Goal: Information Seeking & Learning: Find contact information

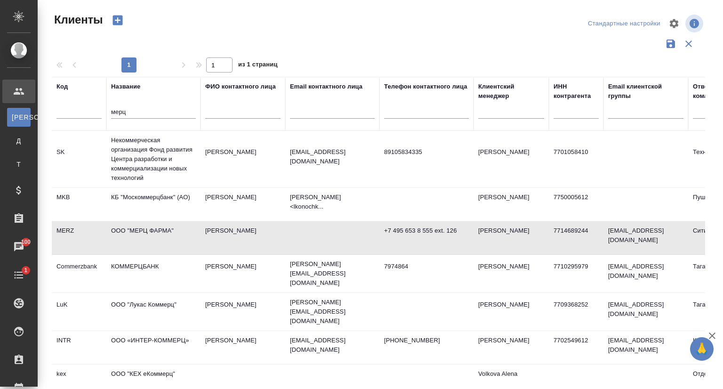
select select "RU"
drag, startPoint x: 0, startPoint y: 0, endPoint x: 78, endPoint y: 119, distance: 142.4
click at [78, 119] on tr "Код Название мерц ФИО контактного лица Email контактного лица Телефон контактно…" at bounding box center [407, 104] width 711 height 54
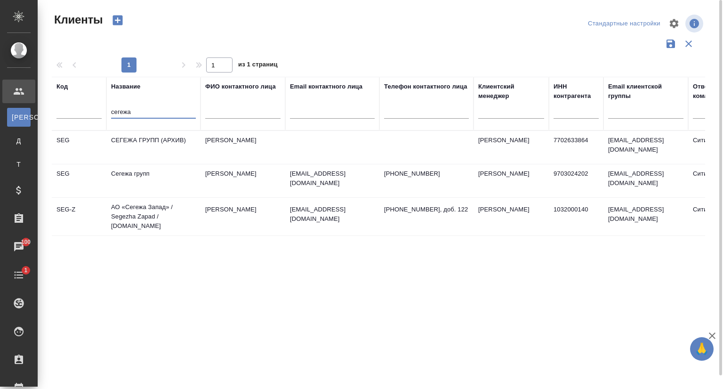
type input "сегежа"
click at [148, 180] on td "Сегежа групп" at bounding box center [153, 180] width 94 height 33
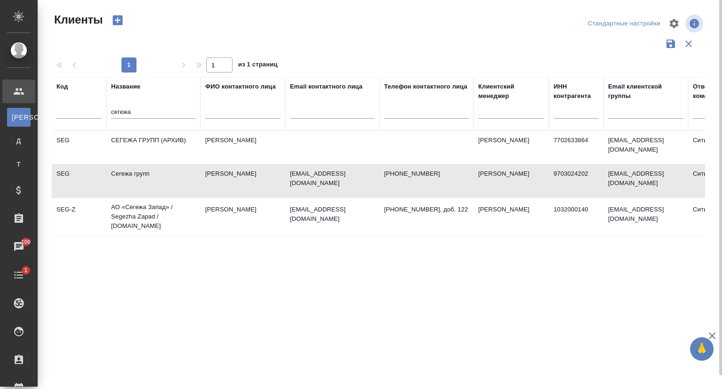
click at [148, 180] on td "Сегежа групп" at bounding box center [153, 180] width 94 height 33
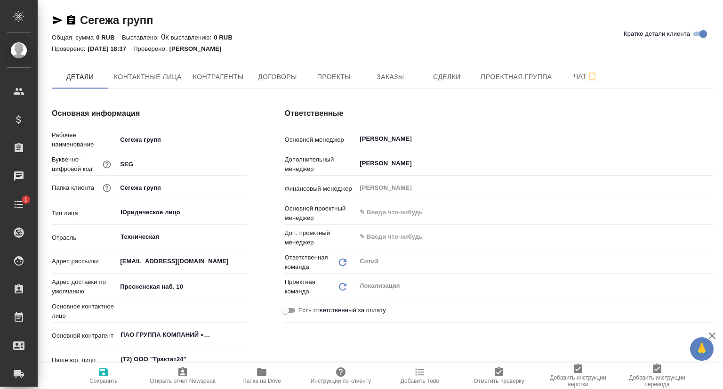
type input "Темирбулатова Фатима"
type textarea "x"
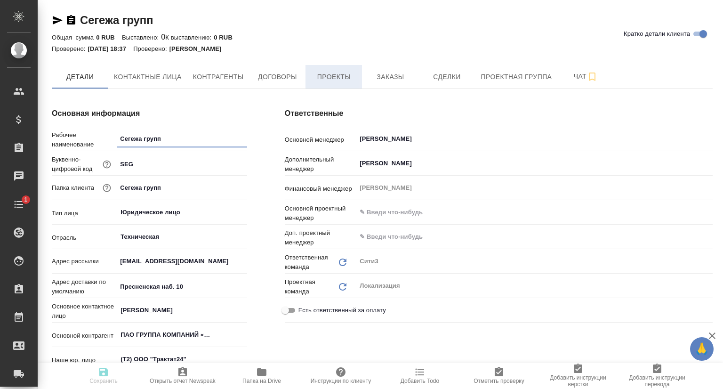
click at [343, 71] on span "Проекты" at bounding box center [333, 77] width 45 height 12
type textarea "x"
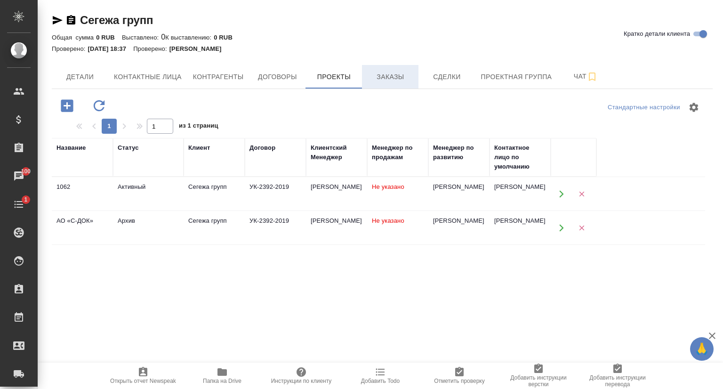
click at [380, 76] on span "Заказы" at bounding box center [389, 77] width 45 height 12
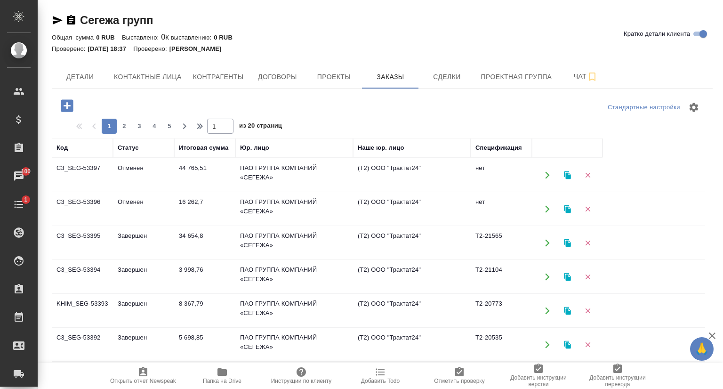
click at [73, 169] on td "C3_SEG-53397" at bounding box center [82, 175] width 61 height 33
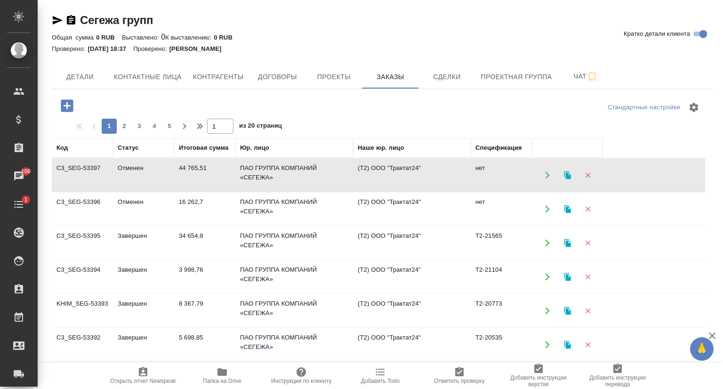
click at [109, 203] on td "C3_SEG-53396" at bounding box center [82, 208] width 61 height 33
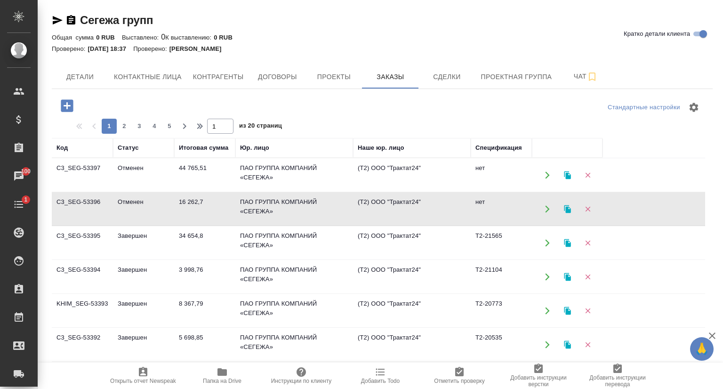
click at [109, 203] on td "C3_SEG-53396" at bounding box center [82, 208] width 61 height 33
click at [79, 236] on td "C3_SEG-53395" at bounding box center [82, 242] width 61 height 33
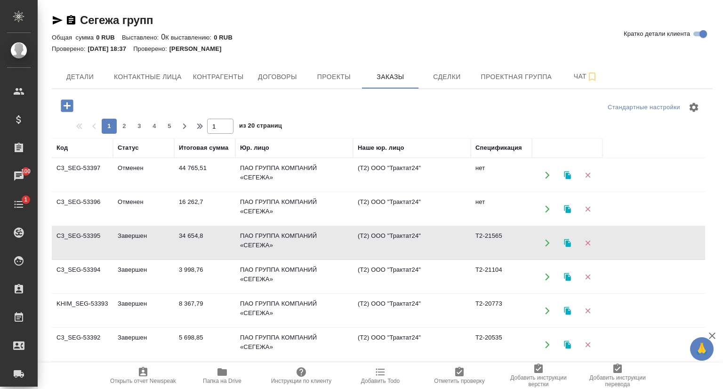
click at [79, 236] on td "C3_SEG-53395" at bounding box center [82, 242] width 61 height 33
click at [323, 113] on div at bounding box center [382, 107] width 220 height 23
click at [140, 380] on span "Открыть отчет Newspeak" at bounding box center [143, 380] width 66 height 7
click at [125, 241] on td "Завершен" at bounding box center [143, 242] width 61 height 33
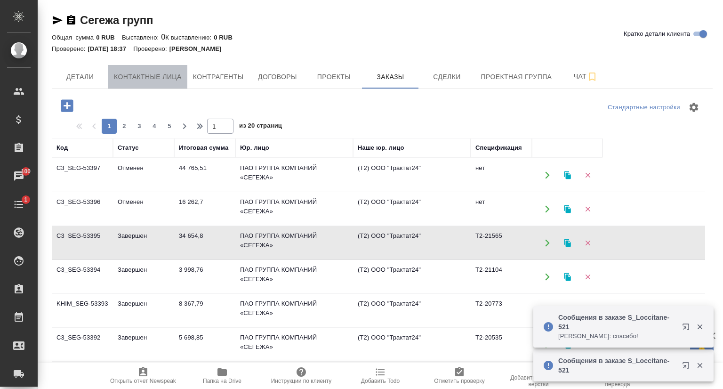
click at [120, 71] on span "Контактные лица" at bounding box center [148, 77] width 68 height 12
select select "RU"
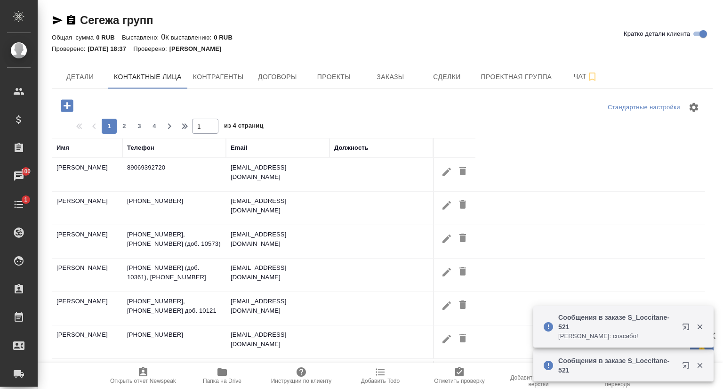
click at [64, 150] on div "Имя" at bounding box center [62, 147] width 13 height 9
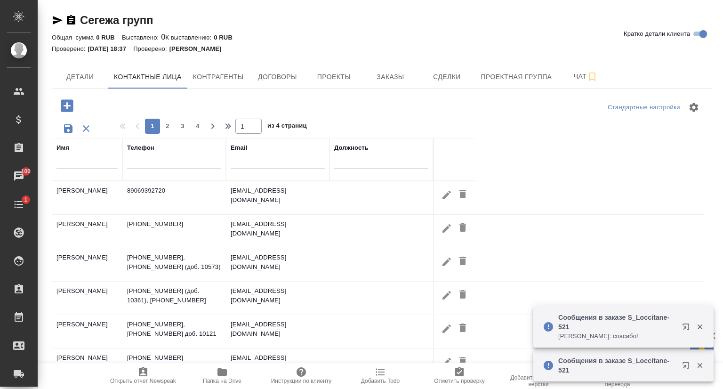
click at [72, 166] on input "text" at bounding box center [86, 163] width 61 height 12
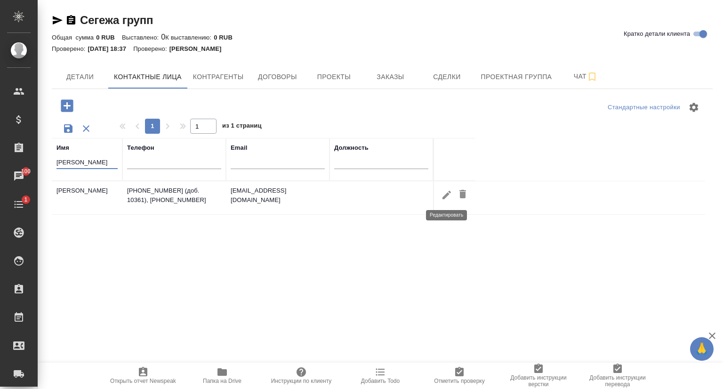
type input "балан"
click at [439, 196] on button "button" at bounding box center [447, 194] width 16 height 17
type input "Илья"
type input "Баландин"
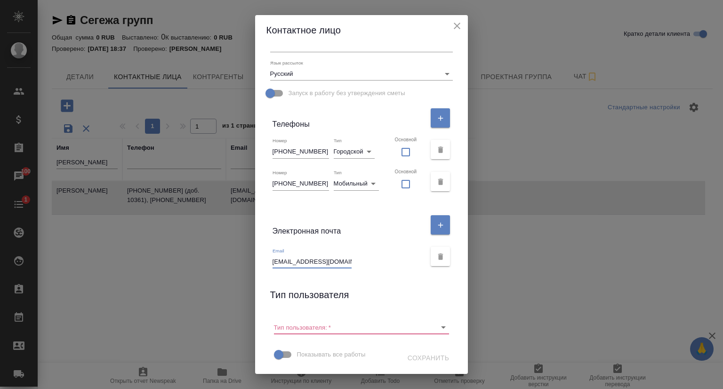
scroll to position [0, 21]
drag, startPoint x: 270, startPoint y: 260, endPoint x: 364, endPoint y: 258, distance: 94.1
click at [364, 258] on div "Email Balandin_IO@segezha-group.com" at bounding box center [348, 258] width 153 height 21
click at [459, 27] on icon "close" at bounding box center [456, 25] width 11 height 11
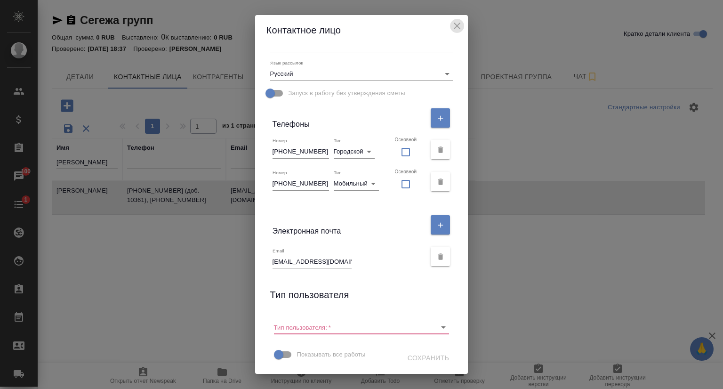
scroll to position [163, 0]
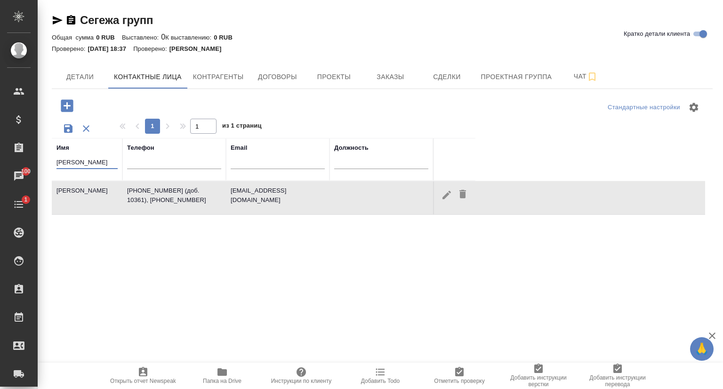
drag, startPoint x: 82, startPoint y: 163, endPoint x: 38, endPoint y: 162, distance: 44.7
click at [38, 162] on div "Сегежа групп Кратко детали клиента Общая сумма 0 RUB Выставлено: 0 К выставлени…" at bounding box center [380, 267] width 685 height 534
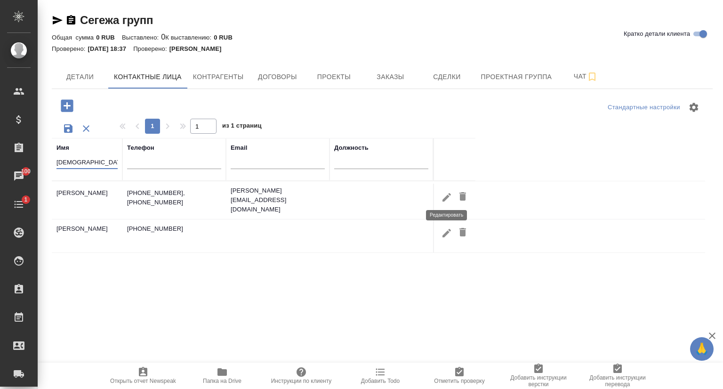
type input "богд"
click at [443, 194] on icon "button" at bounding box center [446, 197] width 11 height 11
type input "Виктория"
type input "Богданович"
type textarea "Presnenskaya embankment 10, Block B, Moscow, Russia"
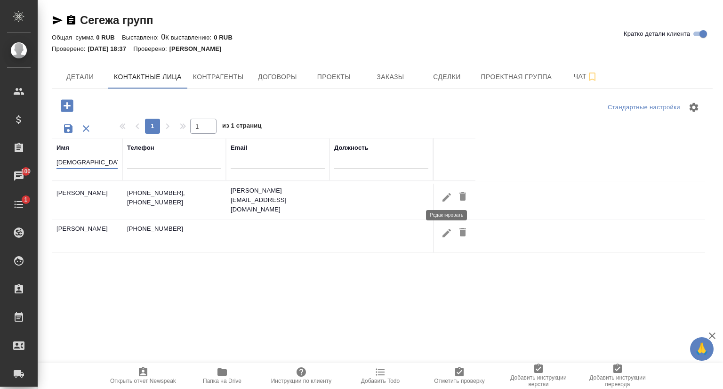
type input "Пользователь"
type input "+7 499 962 82 00"
checkbox input "false"
type input "+7 916 247 16 89"
checkbox input "false"
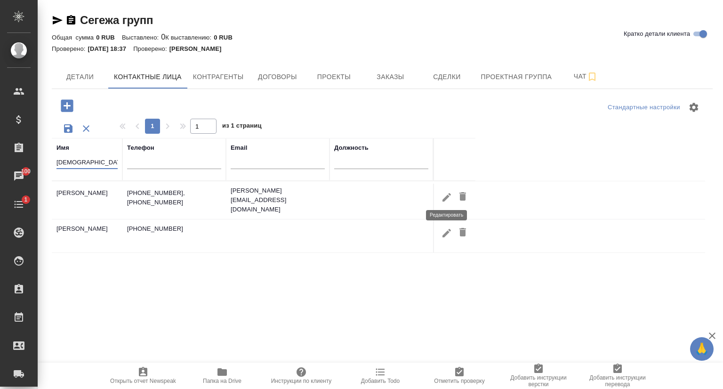
type input "bogdanovich_va@segezha-group.com"
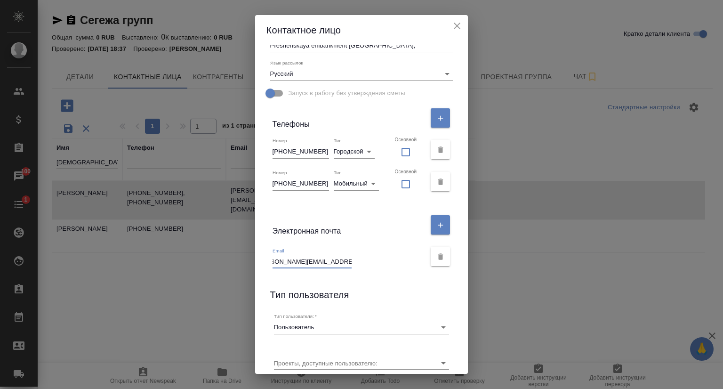
scroll to position [0, 32]
drag, startPoint x: 271, startPoint y: 262, endPoint x: 348, endPoint y: 263, distance: 77.2
click at [348, 263] on div "Email bogdanovich_va@segezha-group.com" at bounding box center [348, 258] width 153 height 21
click at [460, 23] on icon "close" at bounding box center [456, 25] width 11 height 11
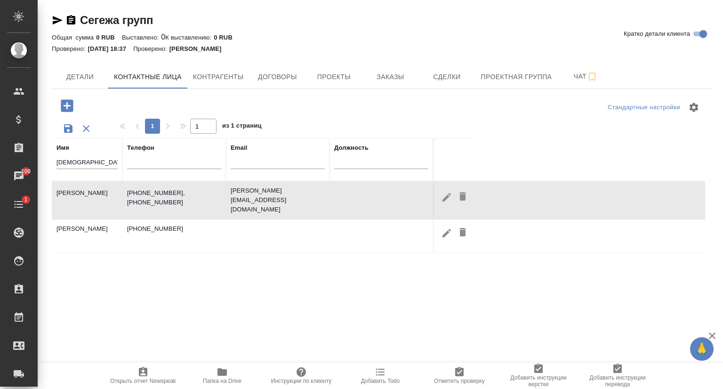
scroll to position [163, 0]
drag, startPoint x: 78, startPoint y: 160, endPoint x: 55, endPoint y: 160, distance: 22.6
click at [55, 160] on th "Имя богд" at bounding box center [87, 159] width 71 height 43
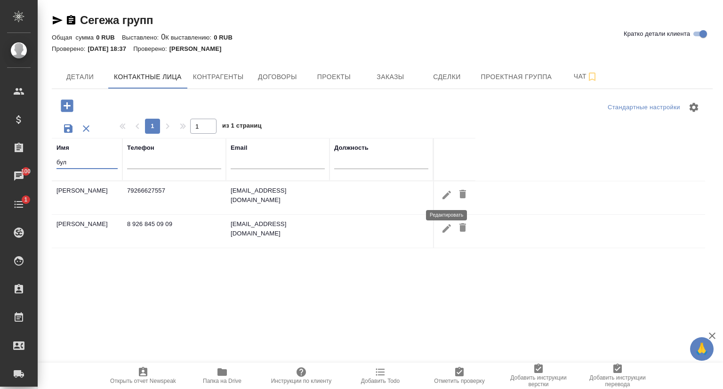
type input "бул"
click at [442, 196] on icon "button" at bounding box center [446, 194] width 11 height 11
type input "Михаил"
type input "Булычев"
type input "79266627557"
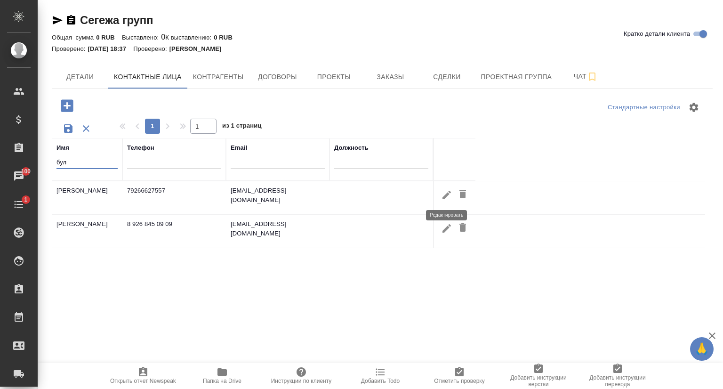
type input "mobile"
checkbox input "false"
type input "bulychev_mv@segezha-group.com"
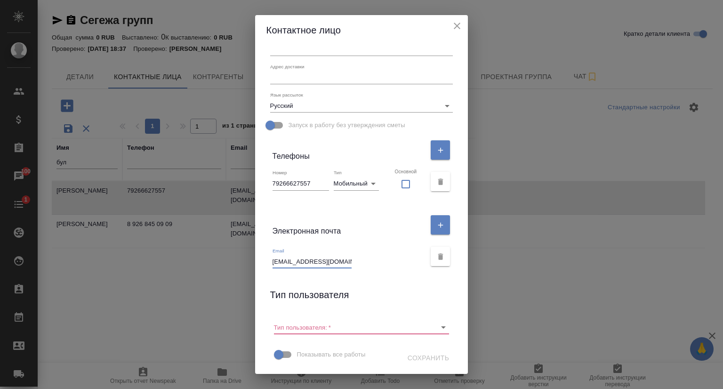
scroll to position [0, 23]
drag, startPoint x: 271, startPoint y: 262, endPoint x: 375, endPoint y: 259, distance: 103.6
click at [375, 259] on div "Email bulychev_mv@segezha-group.com" at bounding box center [348, 258] width 153 height 21
click at [463, 25] on icon "close" at bounding box center [456, 25] width 11 height 11
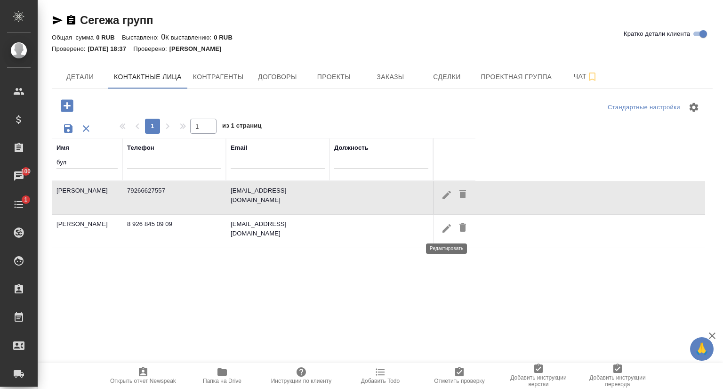
click at [444, 228] on icon "button" at bounding box center [446, 228] width 8 height 8
type input "Фатима"
type input "Темирбулатова"
type input "8 926 845 09 09"
checkbox input "false"
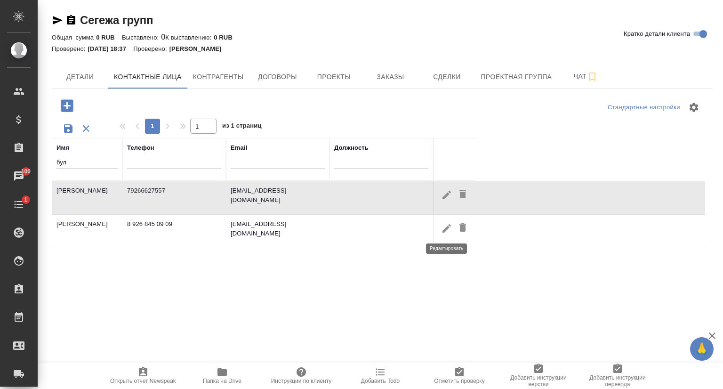
type input "temirbulatova_fa@segezha-group.com"
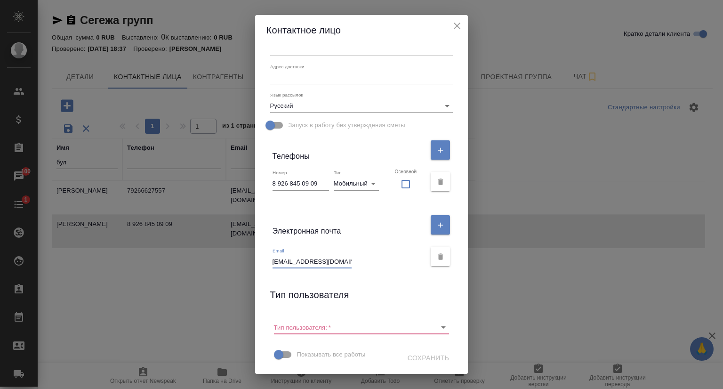
scroll to position [0, 32]
drag, startPoint x: 271, startPoint y: 260, endPoint x: 373, endPoint y: 262, distance: 102.1
click at [373, 262] on div "Email temirbulatova_fa@segezha-group.com" at bounding box center [348, 258] width 153 height 21
click at [463, 26] on icon "close" at bounding box center [456, 25] width 11 height 11
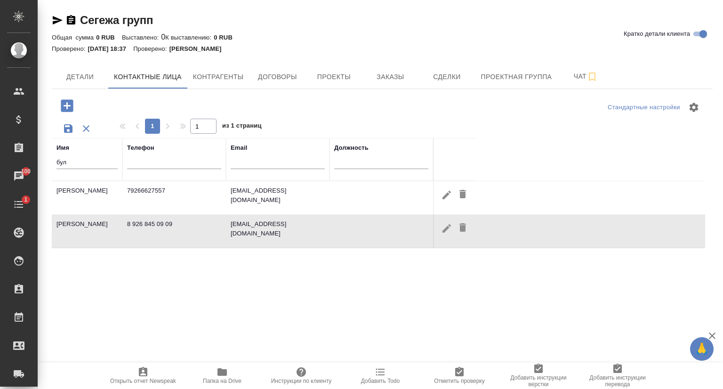
scroll to position [131, 0]
drag, startPoint x: 60, startPoint y: 166, endPoint x: 43, endPoint y: 168, distance: 17.2
click at [43, 168] on div "Сегежа групп Кратко детали клиента Общая сумма 0 RUB Выставлено: 0 К выставлени…" at bounding box center [380, 267] width 685 height 534
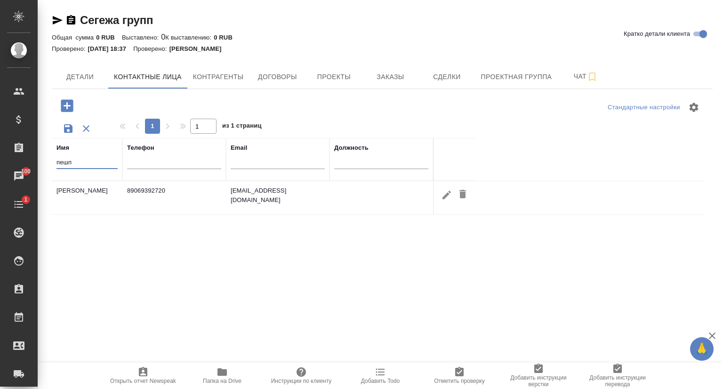
type input "пешп"
click at [444, 198] on icon "button" at bounding box center [446, 195] width 8 height 8
type input "Кристина"
type input "Пешперова"
type input "89069392720"
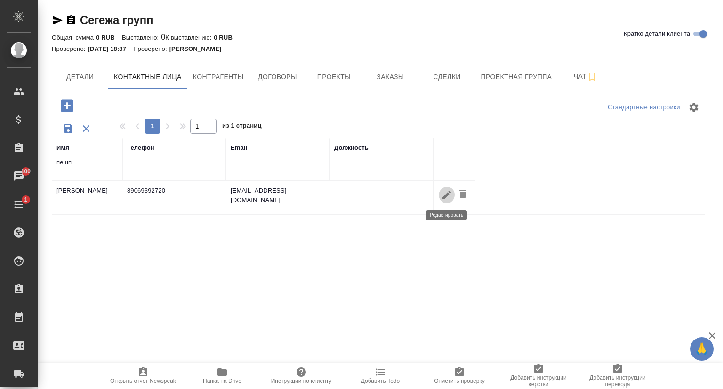
checkbox input "false"
type input "Peshperova_KA@segezha-group.com"
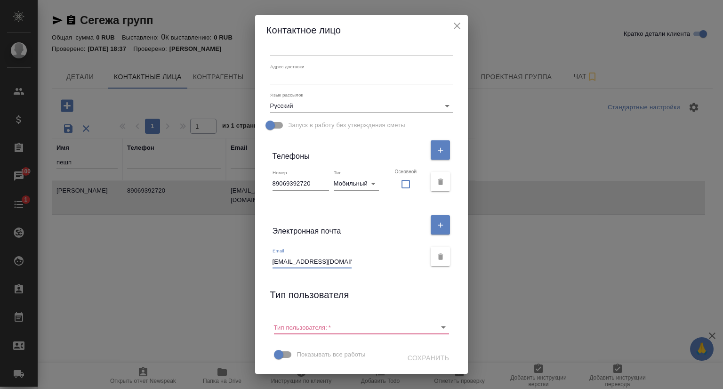
scroll to position [0, 32]
drag, startPoint x: 271, startPoint y: 264, endPoint x: 355, endPoint y: 263, distance: 84.2
click at [355, 263] on div "Email Peshperova_KA@segezha-group.com" at bounding box center [348, 258] width 153 height 21
click at [458, 26] on icon "close" at bounding box center [457, 26] width 7 height 7
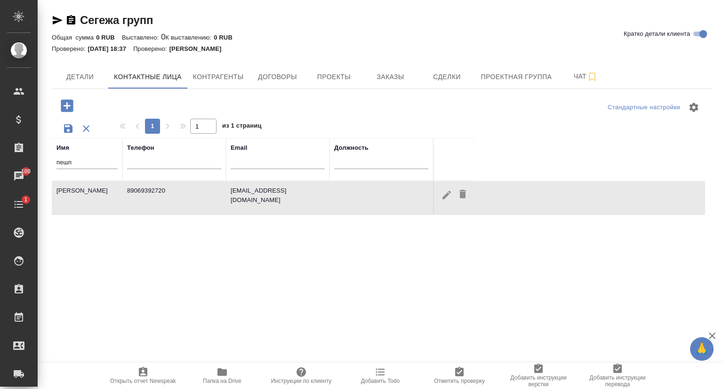
scroll to position [131, 0]
drag, startPoint x: 79, startPoint y: 163, endPoint x: 36, endPoint y: 164, distance: 42.8
click at [37, 164] on div ".cls-1 fill:#fff; AWATERA Сеитов Павел p.seitov Клиенты Спецификации Заказы 100…" at bounding box center [361, 194] width 723 height 389
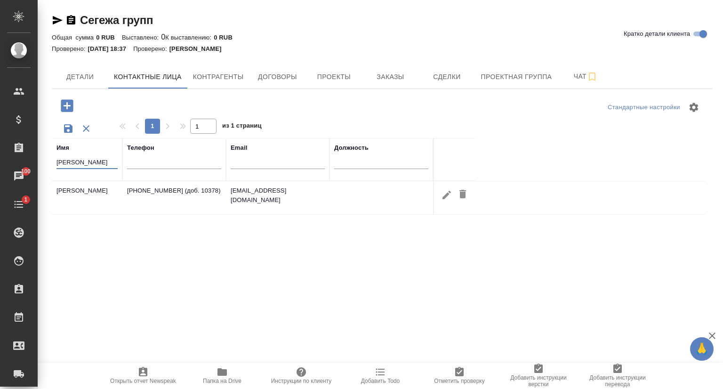
type input "романова"
click at [443, 196] on icon "button" at bounding box center [446, 195] width 8 height 8
type input "Елена"
type input "Романова"
type textarea "123112, Г. МОСКВА, НАБ. ПРЕСНЕНСКАЯ, ДОМ 10, ЭТАЖ 45, КАБИНЕТ 15"
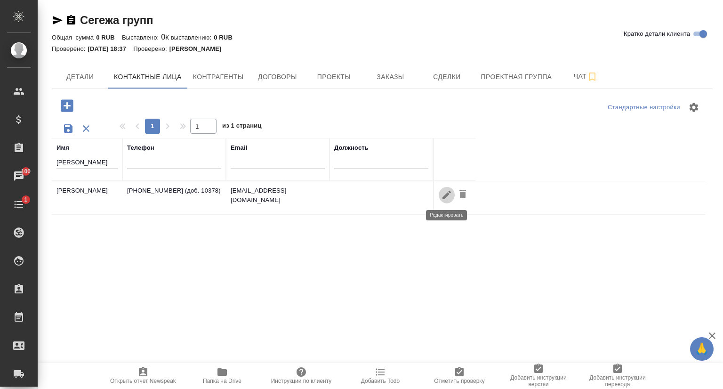
type input "Пользователь"
type input "+7 (499) 962-82-00 (доб. 10378)"
type input "phone"
checkbox input "false"
type input "ev.romanova@segezha-group.com"
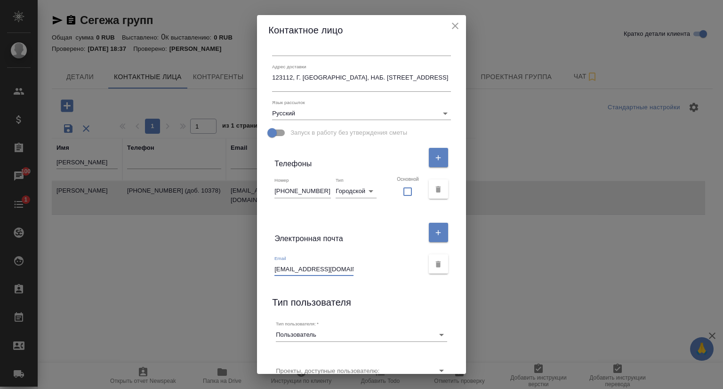
scroll to position [0, 22]
drag, startPoint x: 273, startPoint y: 272, endPoint x: 361, endPoint y: 270, distance: 88.0
click at [361, 270] on div "Email ev.romanova@segezha-group.com" at bounding box center [348, 265] width 149 height 21
click at [458, 28] on icon "close" at bounding box center [455, 26] width 7 height 7
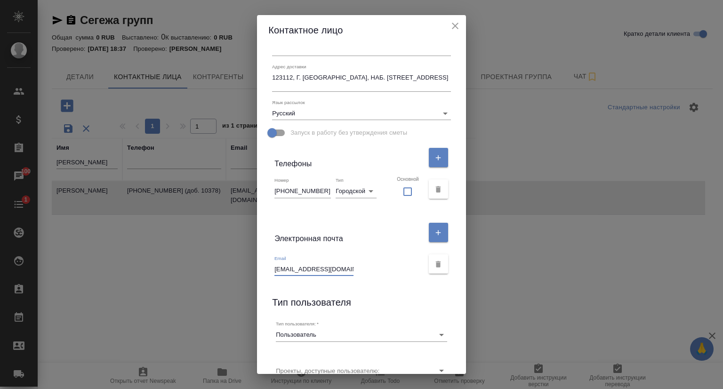
scroll to position [131, 0]
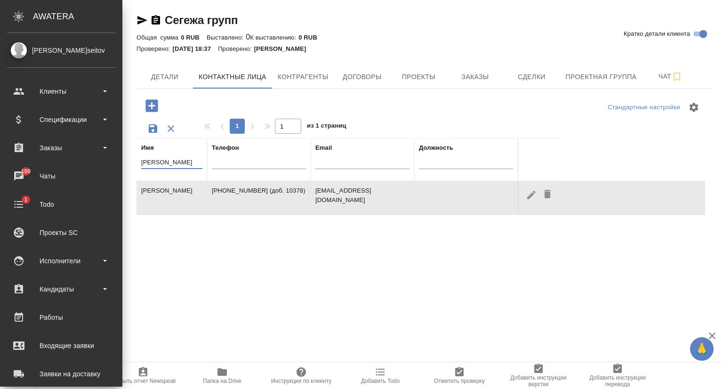
drag, startPoint x: 87, startPoint y: 165, endPoint x: 19, endPoint y: 164, distance: 68.2
click at [19, 164] on div ".cls-1 fill:#fff; AWATERA Сеитов Павел p.seitov Клиенты Спецификации Заказы 100…" at bounding box center [361, 194] width 723 height 389
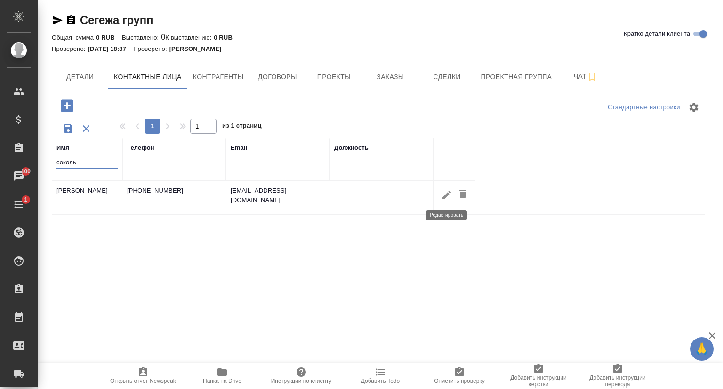
type input "соколь"
click at [443, 194] on icon "button" at bounding box center [446, 194] width 11 height 11
type input "Александр"
type input "Сокольских"
type textarea "Москва, Пресненская наб. 10, Блок С"
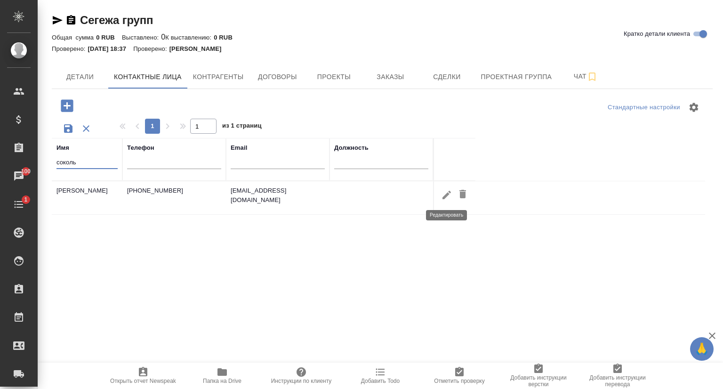
type input "+7 (923) 2-881-881"
type input "mobile"
checkbox input "false"
type input "sokolskikh_aa@segezha-group.com"
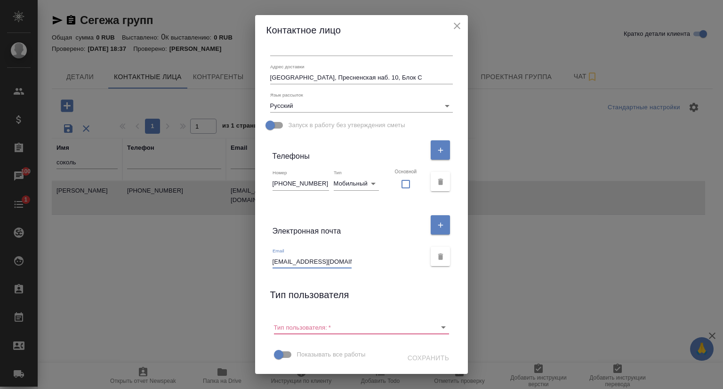
scroll to position [0, 26]
drag, startPoint x: 270, startPoint y: 262, endPoint x: 371, endPoint y: 264, distance: 100.7
click at [371, 264] on div "Email sokolskikh_aa@segezha-group.com" at bounding box center [348, 258] width 153 height 21
click at [458, 25] on icon "close" at bounding box center [457, 26] width 7 height 7
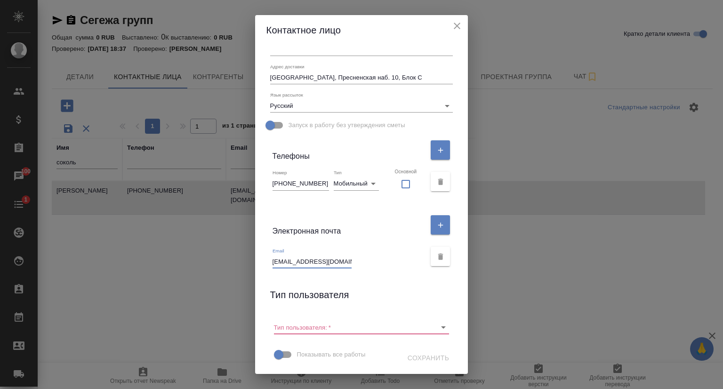
scroll to position [131, 0]
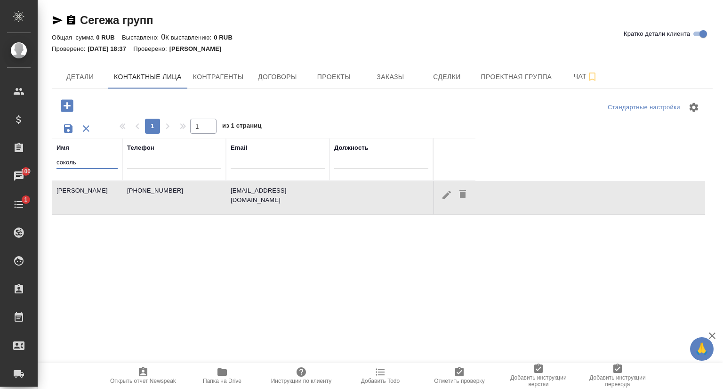
drag, startPoint x: 83, startPoint y: 165, endPoint x: 63, endPoint y: 162, distance: 20.9
click at [63, 162] on input "соколь" at bounding box center [86, 163] width 61 height 12
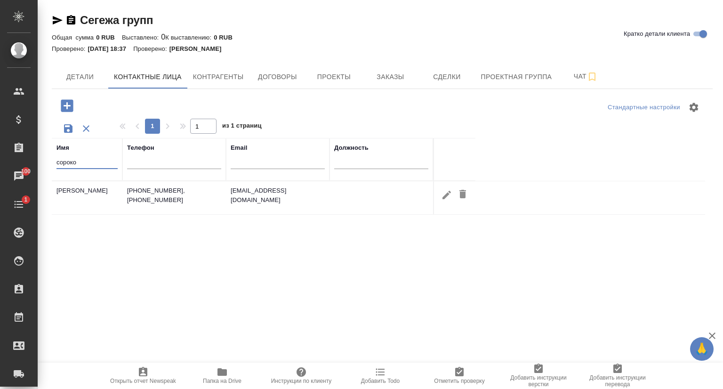
type input "сороко"
click at [445, 196] on icon "button" at bounding box center [446, 195] width 8 height 8
type input "Дарья"
type input "Сороколетова"
type textarea "Главный специалист по маркетинговым коммуникациям"
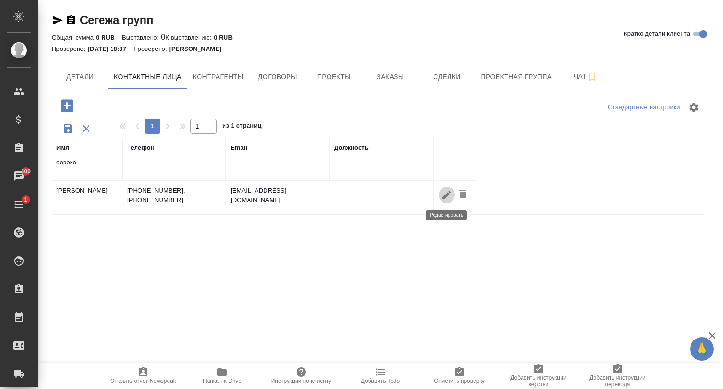
type textarea "«УК «Сегежа-групп», г. Москва, Пресненская набережная, д. 10, блок С"
type input "+7 (499) 429-08-52"
type input "phone"
checkbox input "false"
type input "Sorokoletova_DA@segezha-group.com"
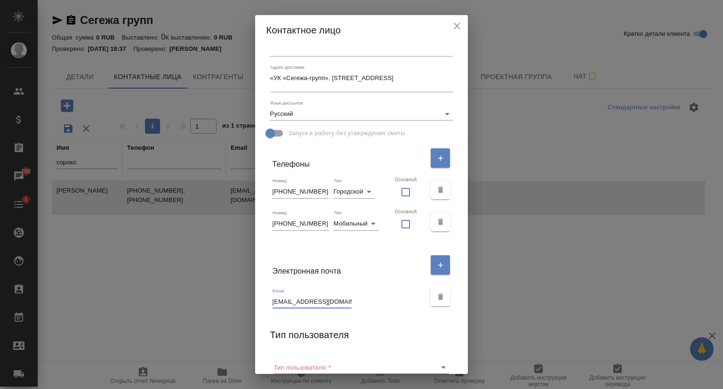
scroll to position [0, 35]
drag, startPoint x: 271, startPoint y: 303, endPoint x: 382, endPoint y: 311, distance: 110.9
click at [382, 311] on div "Email Sorokoletova_DA@segezha-group.com" at bounding box center [361, 296] width 191 height 32
click at [456, 28] on icon "close" at bounding box center [457, 26] width 7 height 7
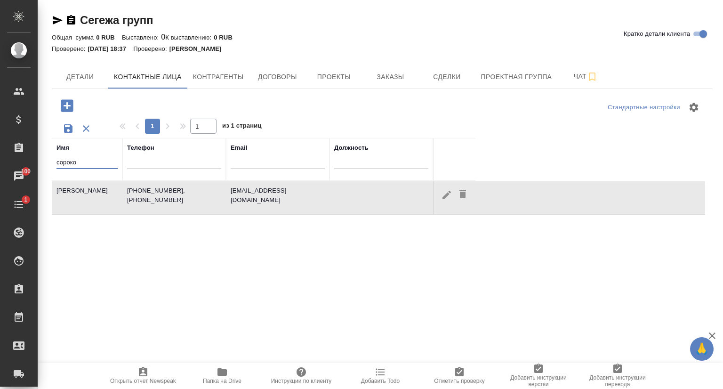
drag, startPoint x: 53, startPoint y: 167, endPoint x: 39, endPoint y: 167, distance: 14.1
click at [39, 167] on div "Сегежа групп Кратко детали клиента Общая сумма 0 RUB Выставлено: 0 К выставлени…" at bounding box center [380, 267] width 685 height 534
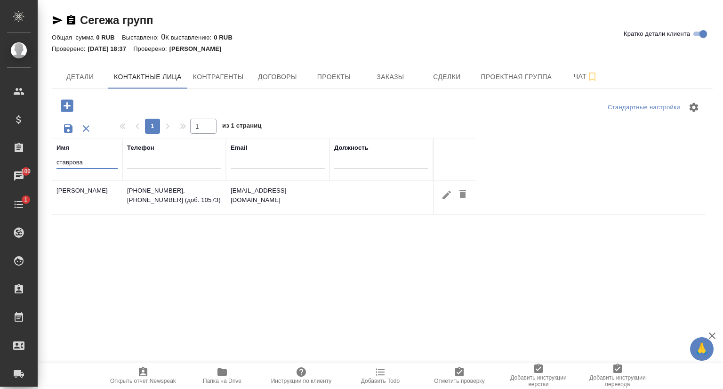
type input "ставрова"
click at [448, 193] on icon "button" at bounding box center [446, 195] width 8 height 8
type input "Алина"
type input "Ставрова"
type textarea "Главный специалист направления по маркетинговым коммуникациям"
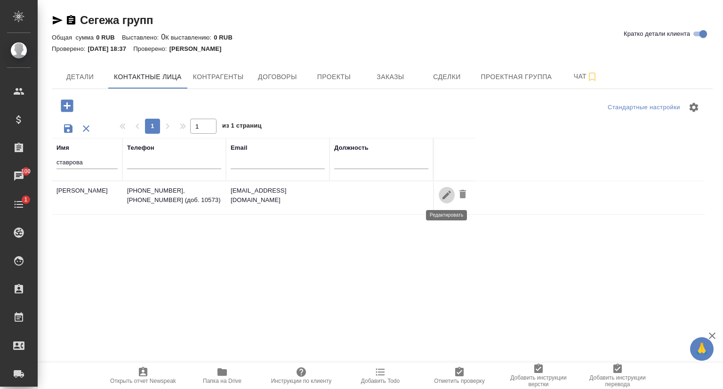
type textarea "Москва, Пресненская набережная 10, блок С"
type input "+7 (977) 341-8408"
type input "mobile"
checkbox input "false"
type input "Stavrova_AN@segezha-group.com"
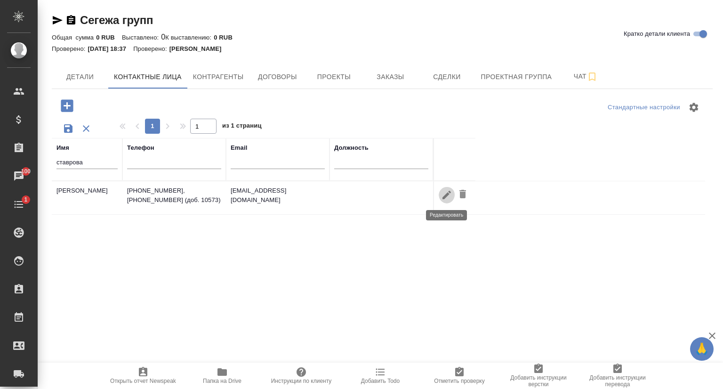
type input "+7 (499) 962-82-00 (доб. 10573)"
type input "phone"
checkbox input "false"
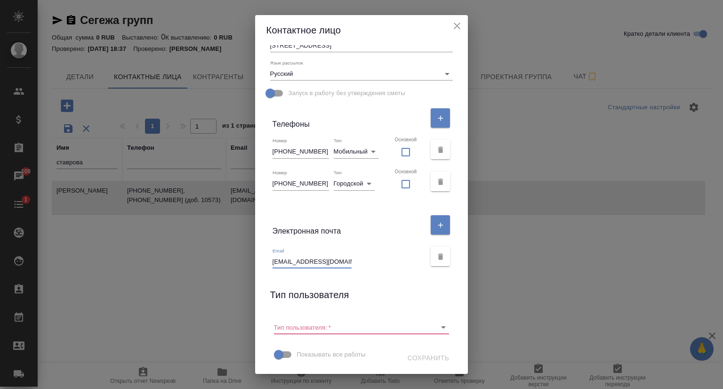
scroll to position [0, 23]
drag, startPoint x: 271, startPoint y: 261, endPoint x: 407, endPoint y: 260, distance: 136.0
click at [407, 260] on div "Email Stavrova_AN@segezha-group.com" at bounding box center [348, 258] width 153 height 21
click at [455, 25] on icon "close" at bounding box center [456, 25] width 11 height 11
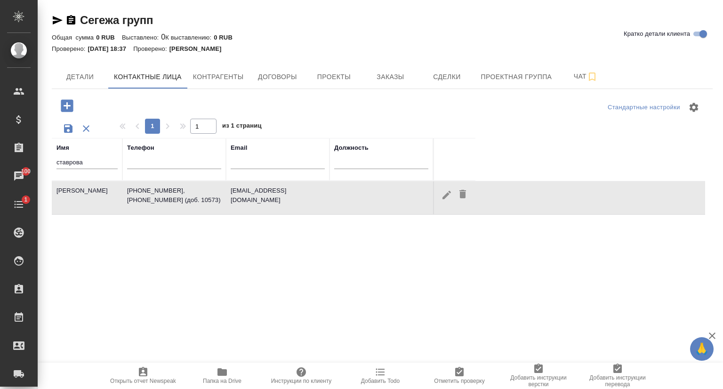
scroll to position [171, 0]
drag, startPoint x: 88, startPoint y: 164, endPoint x: 38, endPoint y: 163, distance: 50.4
click at [38, 163] on div "Сегежа групп Кратко детали клиента Общая сумма 0 RUB Выставлено: 0 К выставлени…" at bounding box center [380, 267] width 685 height 534
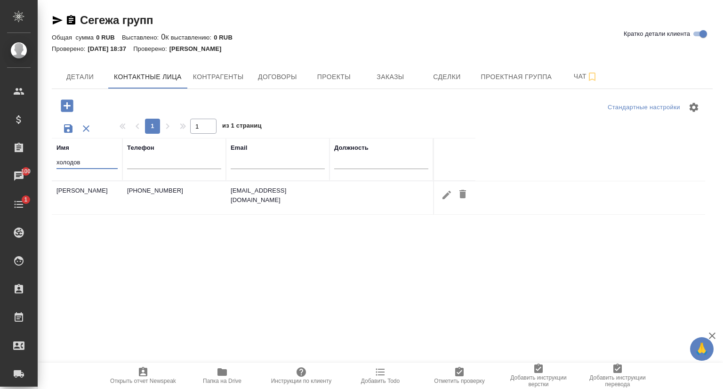
type input "холодов"
click at [441, 197] on icon "button" at bounding box center [446, 194] width 11 height 11
type input "Александр"
type input "Холодов"
type textarea "Руководитель направления Бумага и Лесохимия ПАО «Сегежа Групп»"
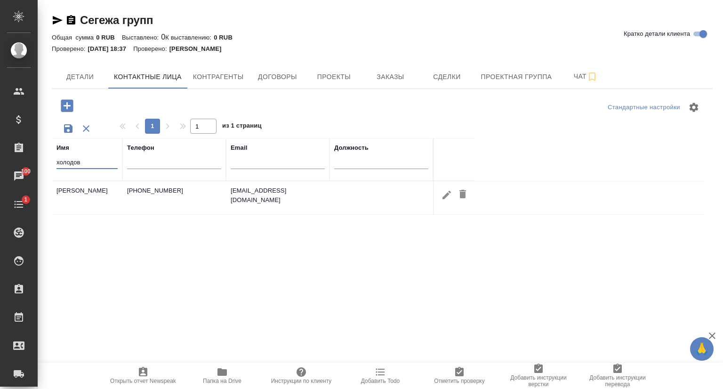
type textarea "123112, Россия, г. Москва, Пресненская набережная, д. 10, блок С, 45 этаж"
type input "+7 (916) 400 58 17"
checkbox input "false"
type input "kholodov_am@segezha-group.com"
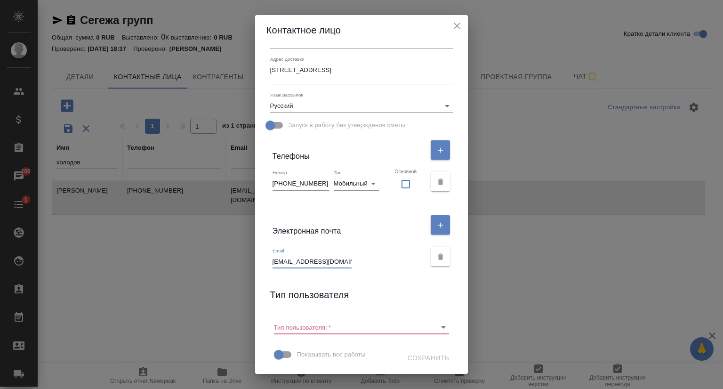
scroll to position [0, 24]
drag, startPoint x: 270, startPoint y: 261, endPoint x: 393, endPoint y: 264, distance: 122.8
click at [393, 264] on div "Email kholodov_am@segezha-group.com" at bounding box center [348, 258] width 153 height 21
click at [462, 26] on icon "close" at bounding box center [456, 25] width 11 height 11
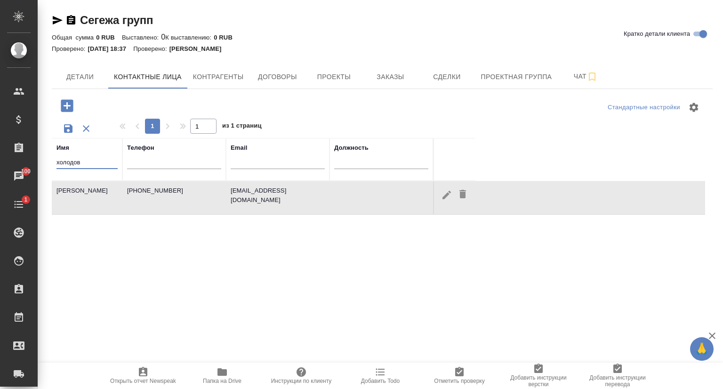
drag, startPoint x: 83, startPoint y: 163, endPoint x: 39, endPoint y: 166, distance: 44.3
click at [39, 166] on div "Сегежа групп Кратко детали клиента Общая сумма 0 RUB Выставлено: 0 К выставлени…" at bounding box center [380, 267] width 685 height 534
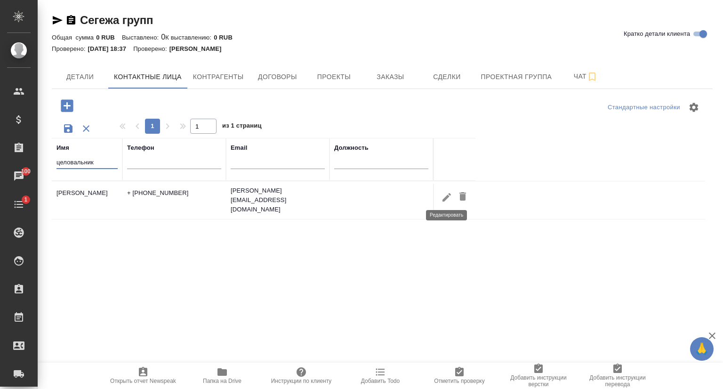
type input "целовальник"
click at [443, 193] on icon "button" at bounding box center [446, 197] width 11 height 11
type input "Сергей"
type input "Целовальников"
type textarea "Sergei Tselovalnikov Leading Sales Specialist Plywood Division"
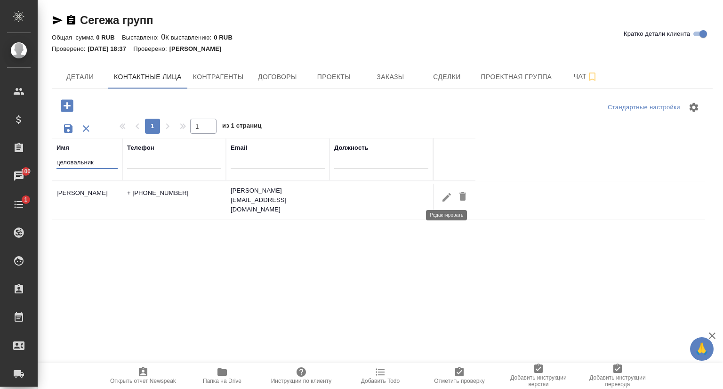
type textarea "123112, Г. МОСКВА, НАБ. ПРЕСНЕНСКАЯ, ДОМ 10, ЭТАЖ 45, КАБИНЕТ 15"
type input "Пользователь"
type input "+ 7 (915) 303 36 27"
checkbox input "false"
type input "Tselovalnikov SA@segezha-group.com"
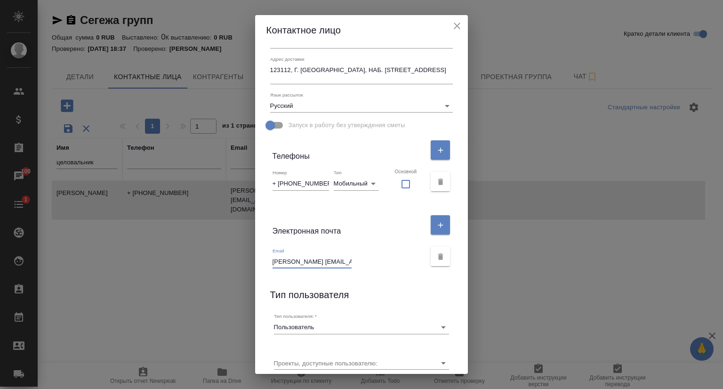
scroll to position [0, 34]
drag, startPoint x: 271, startPoint y: 259, endPoint x: 352, endPoint y: 263, distance: 81.0
click at [352, 263] on div "Email Tselovalnikov SA@segezha-group.com" at bounding box center [348, 258] width 153 height 21
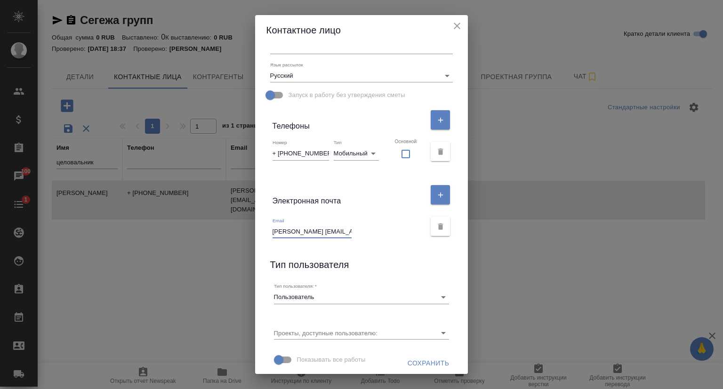
scroll to position [203, 0]
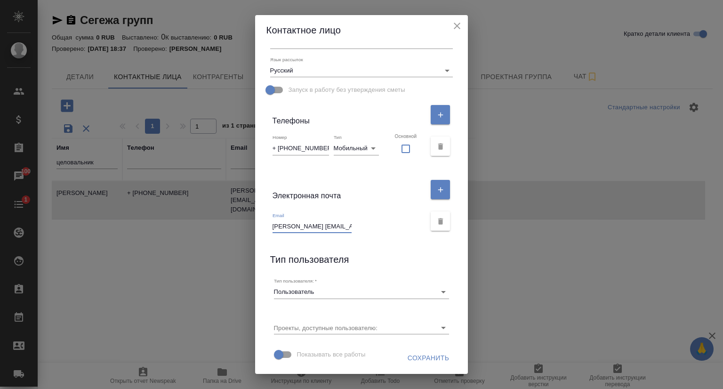
click at [324, 223] on input "Tselovalnikov SA@segezha-group.com" at bounding box center [311, 226] width 79 height 13
drag, startPoint x: 343, startPoint y: 225, endPoint x: 247, endPoint y: 219, distance: 97.2
click at [247, 219] on div "Контактное лицо Имя Сергей Отчество Фамилия Целовальников Должность Коментарий …" at bounding box center [361, 194] width 723 height 389
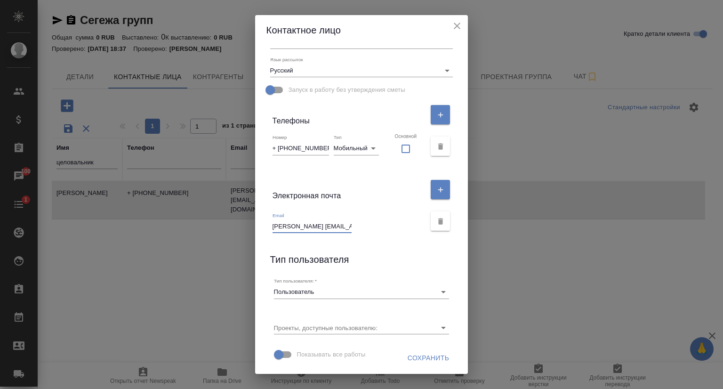
click at [461, 24] on icon "close" at bounding box center [456, 25] width 11 height 11
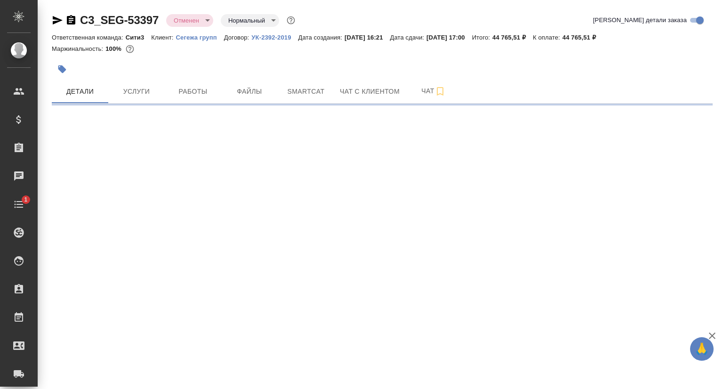
select select "RU"
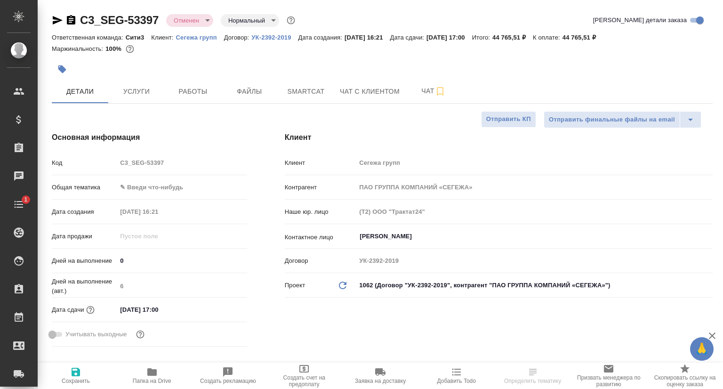
type textarea "x"
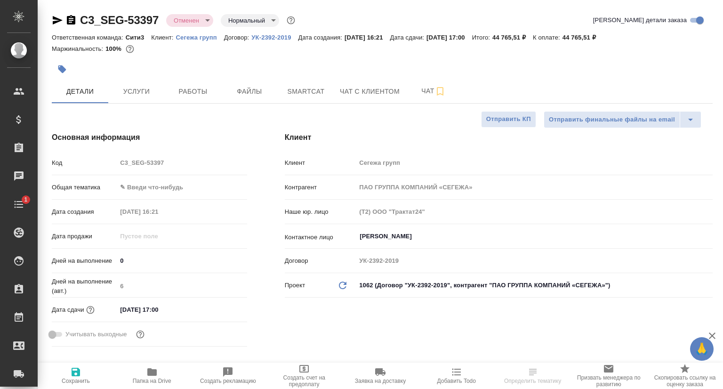
type textarea "x"
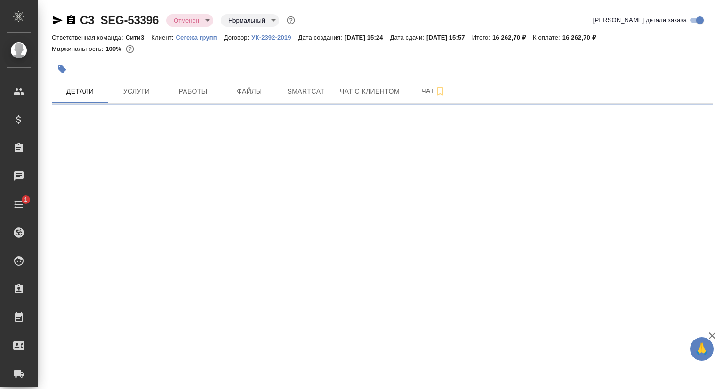
select select "RU"
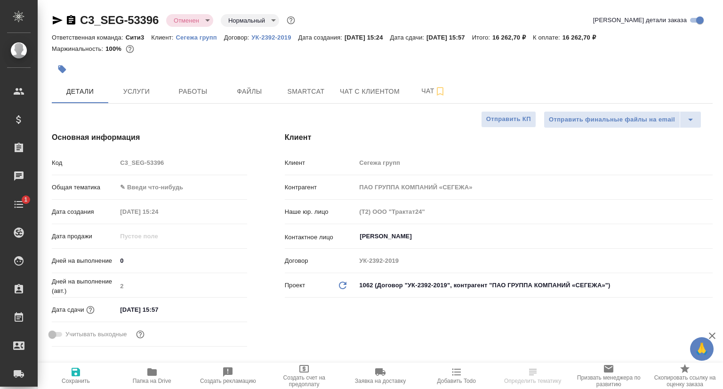
type textarea "x"
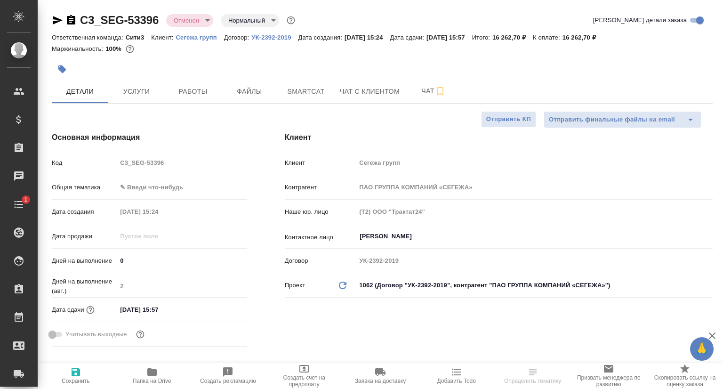
type textarea "x"
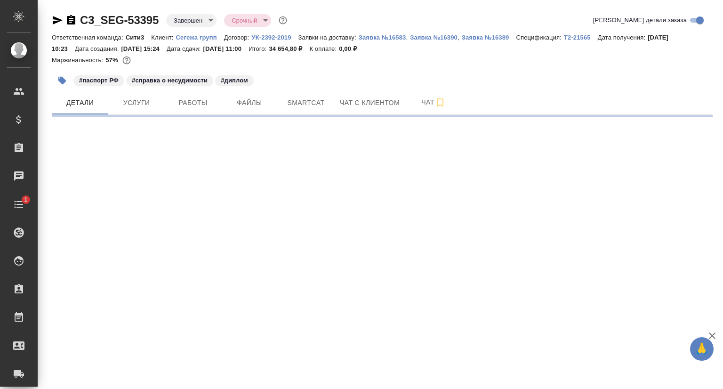
select select "RU"
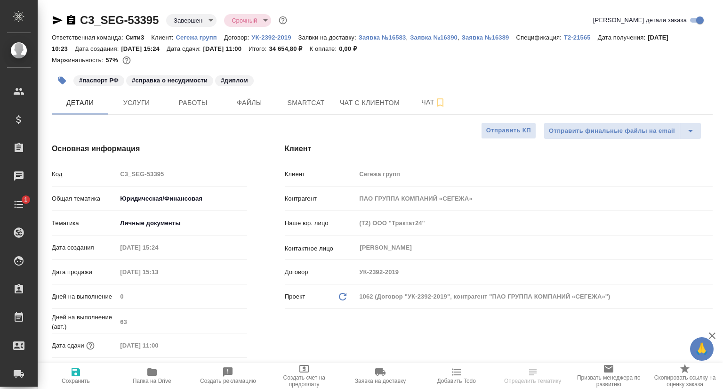
type textarea "x"
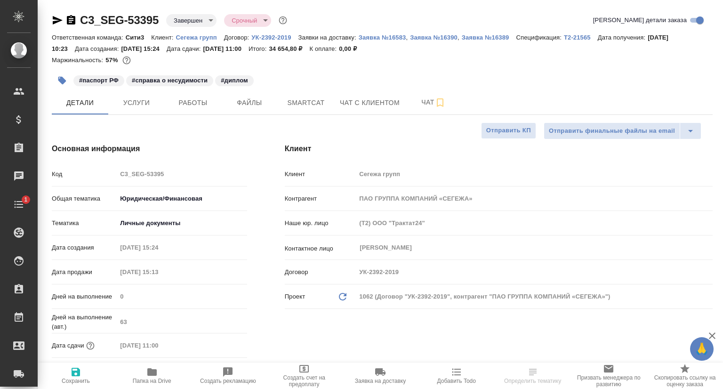
type textarea "x"
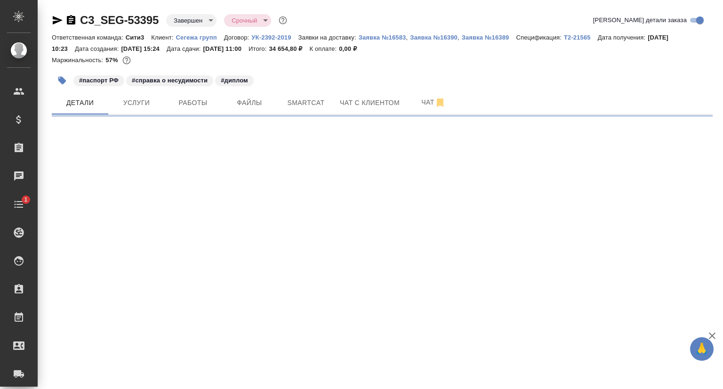
select select "RU"
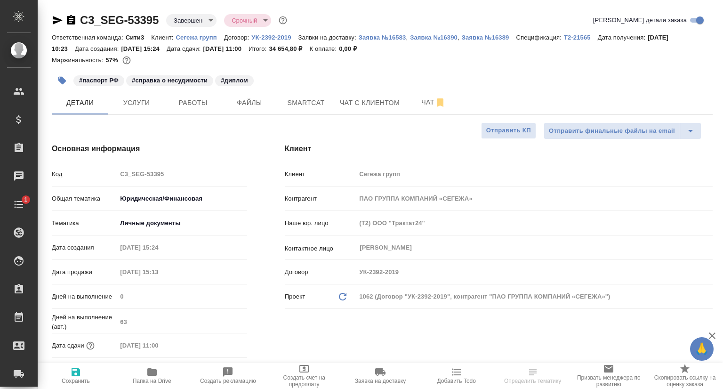
type textarea "x"
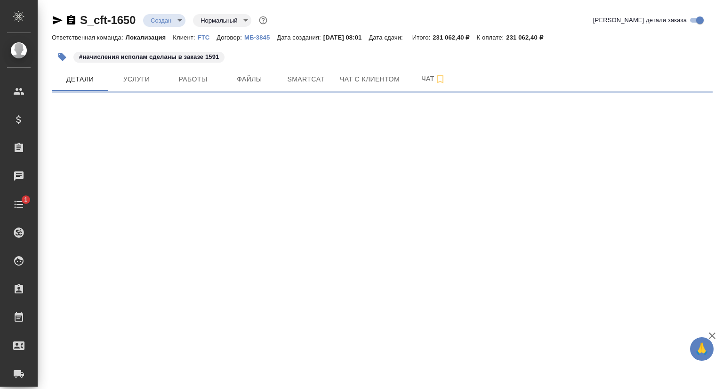
select select "RU"
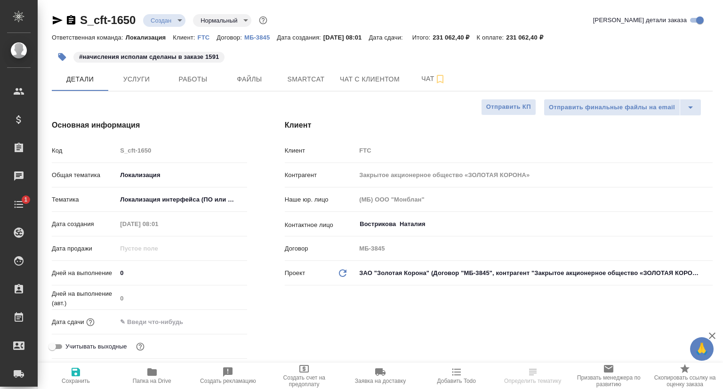
type textarea "x"
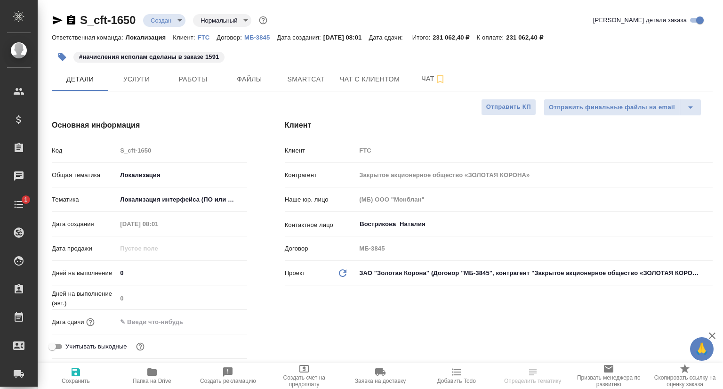
type textarea "x"
